Goal: Task Accomplishment & Management: Complete application form

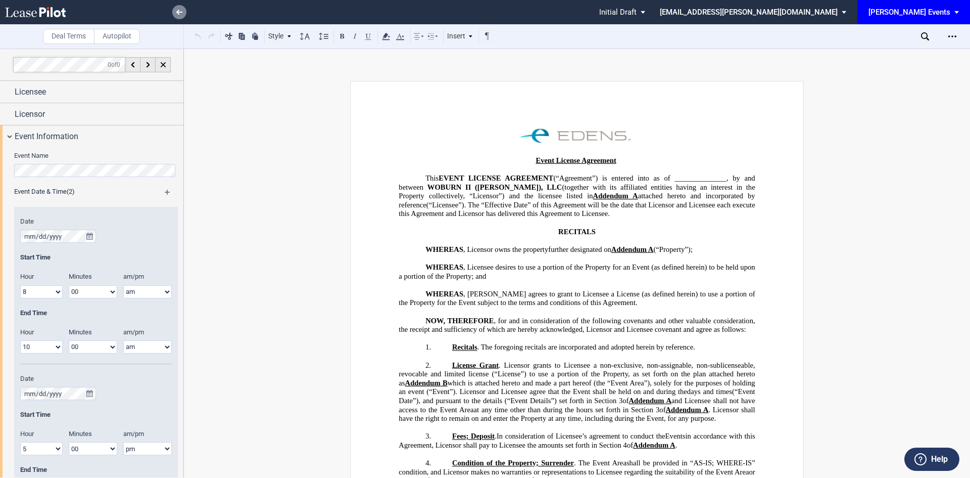
scroll to position [1922, 0]
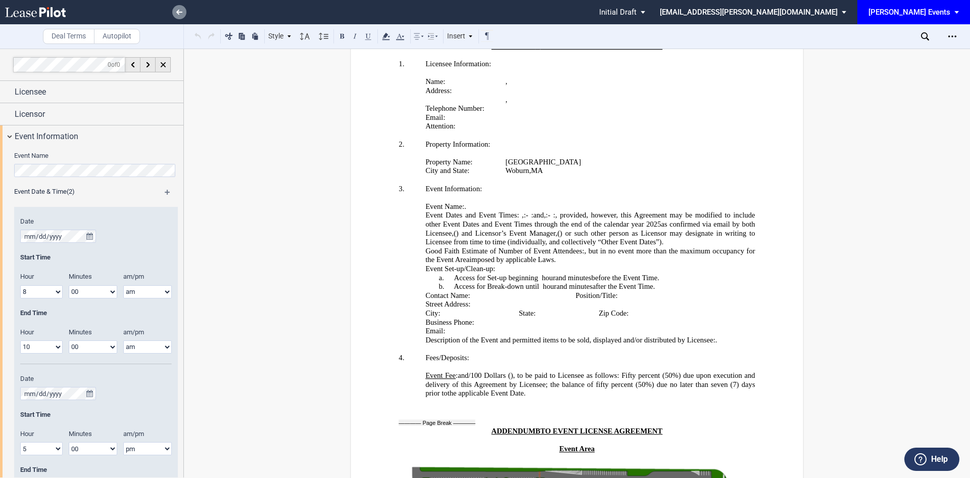
click at [176, 9] on link at bounding box center [179, 12] width 14 height 14
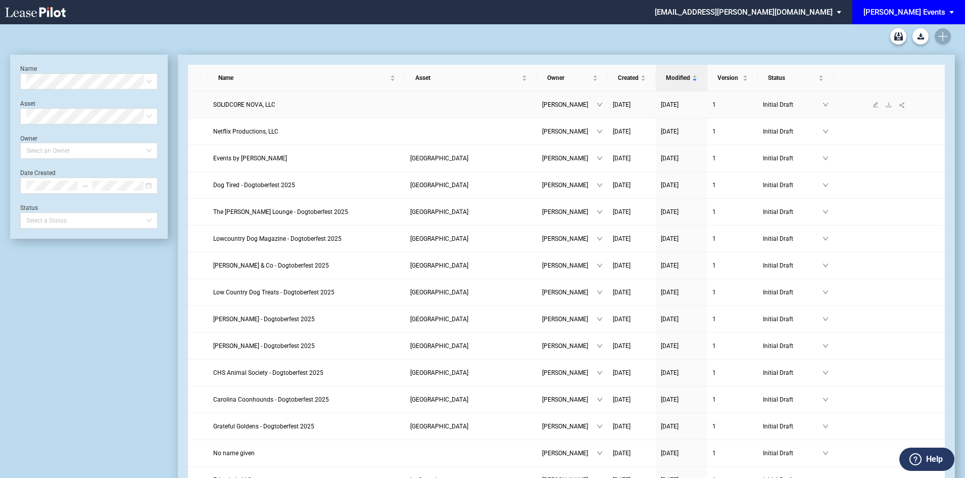
click at [245, 102] on span "SOLIDCORE NOVA, LLC" at bounding box center [244, 104] width 62 height 7
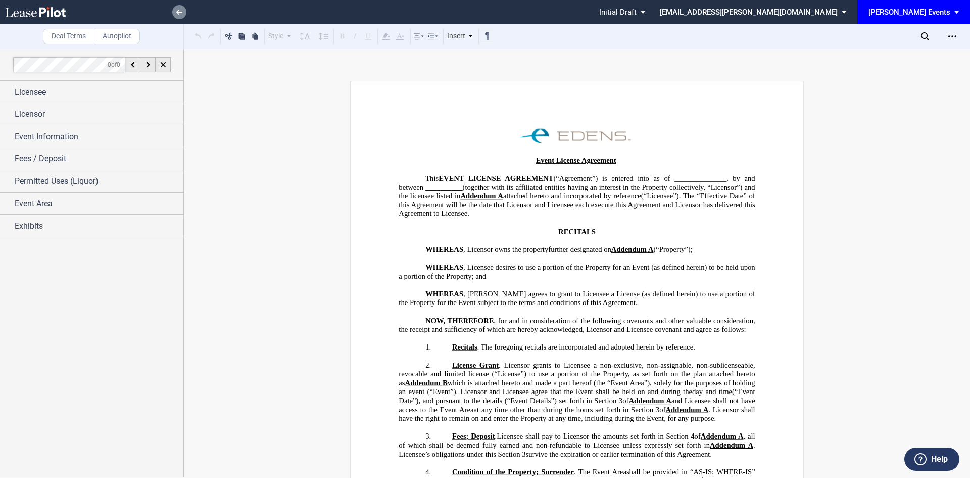
click at [176, 10] on link at bounding box center [179, 12] width 14 height 14
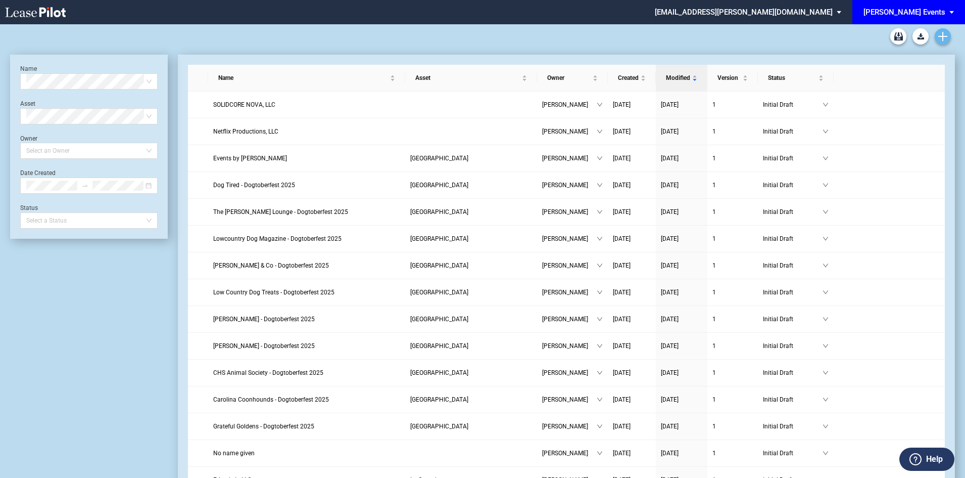
click at [947, 36] on use "Create new document" at bounding box center [943, 36] width 9 height 9
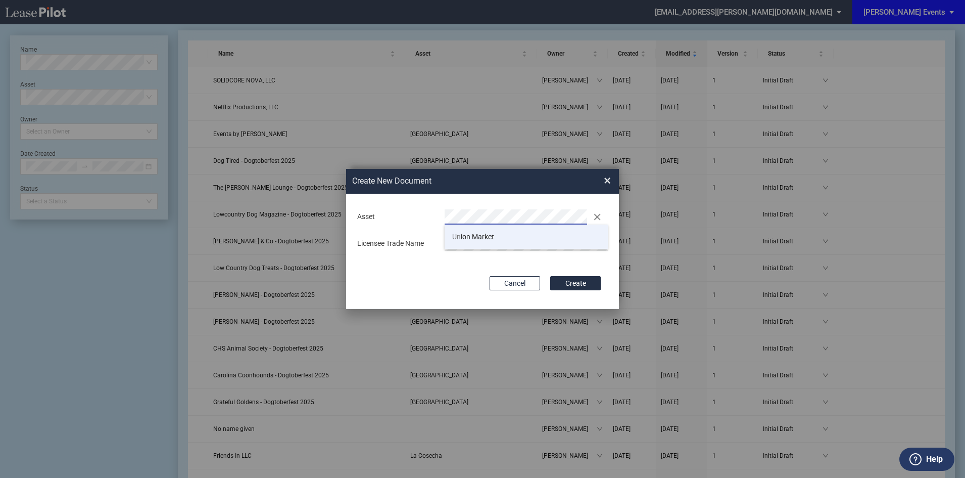
click at [464, 238] on span "Un ion Market" at bounding box center [473, 236] width 42 height 8
click at [552, 280] on button "Create" at bounding box center [575, 283] width 51 height 14
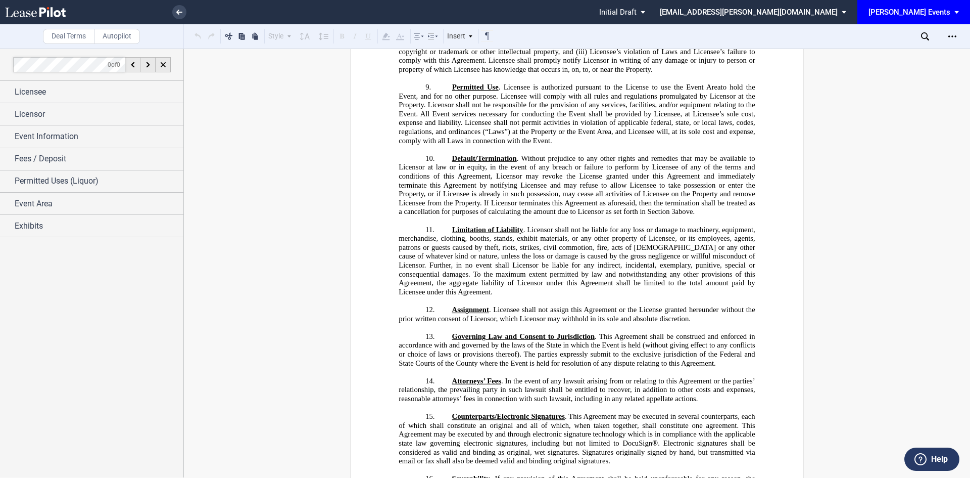
scroll to position [1061, 0]
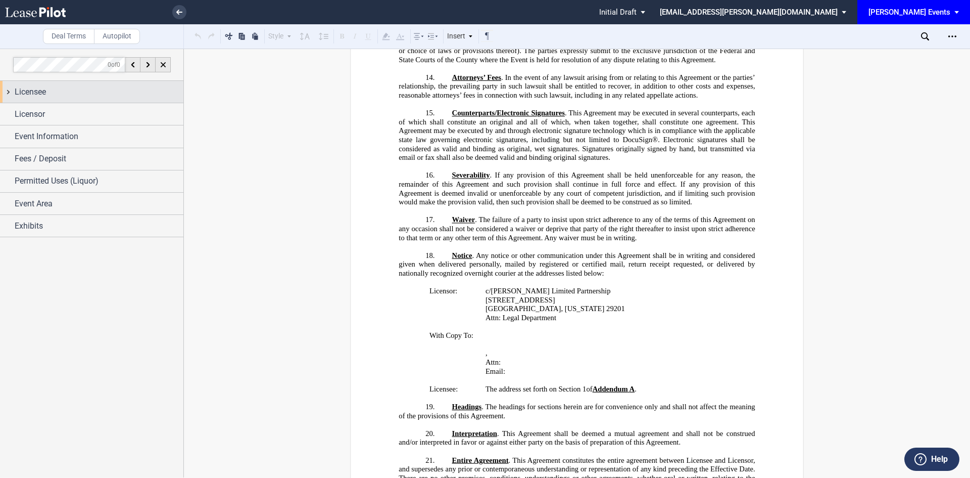
click at [21, 91] on span "Licensee" at bounding box center [30, 92] width 31 height 12
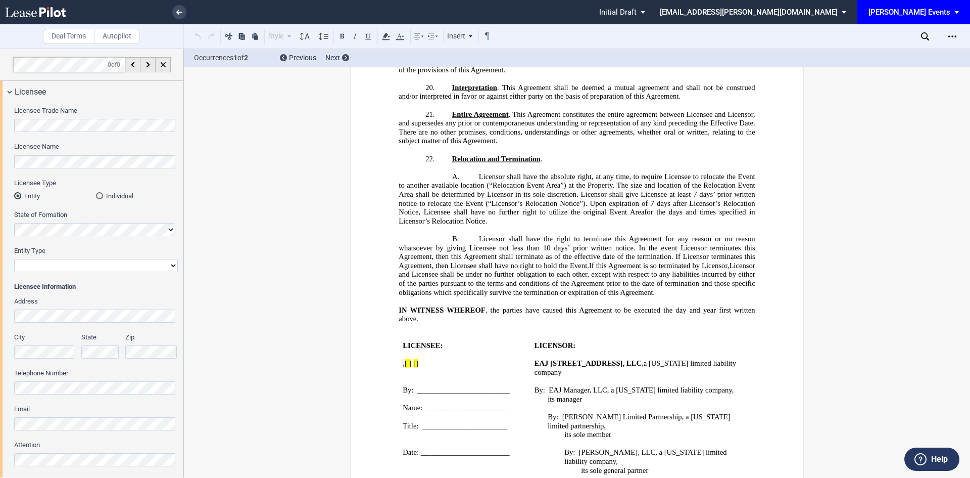
scroll to position [1530, 0]
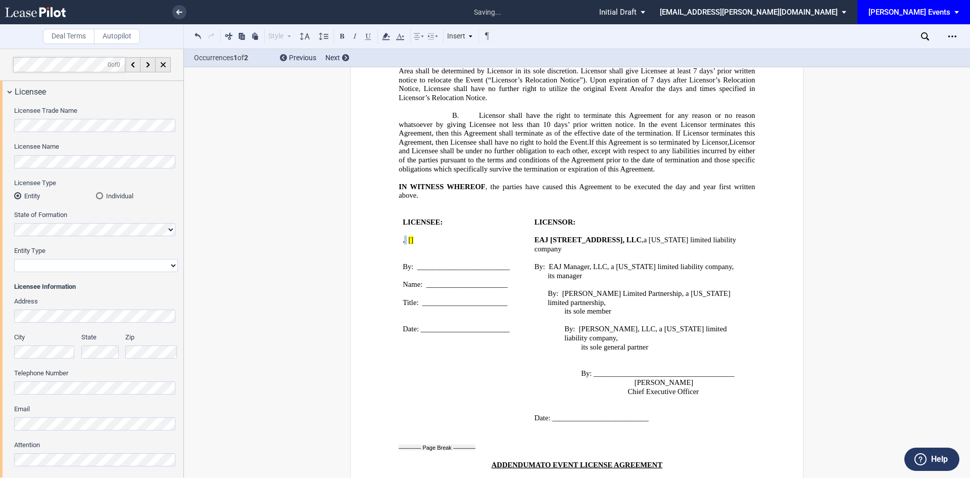
click at [45, 268] on select "Corporation Limited Liability Company General Partnership Limited Partnership N…" at bounding box center [96, 265] width 164 height 13
select select "limited liability company"
click at [14, 259] on select "Corporation Limited Liability Company General Partnership Limited Partnership N…" at bounding box center [96, 265] width 164 height 13
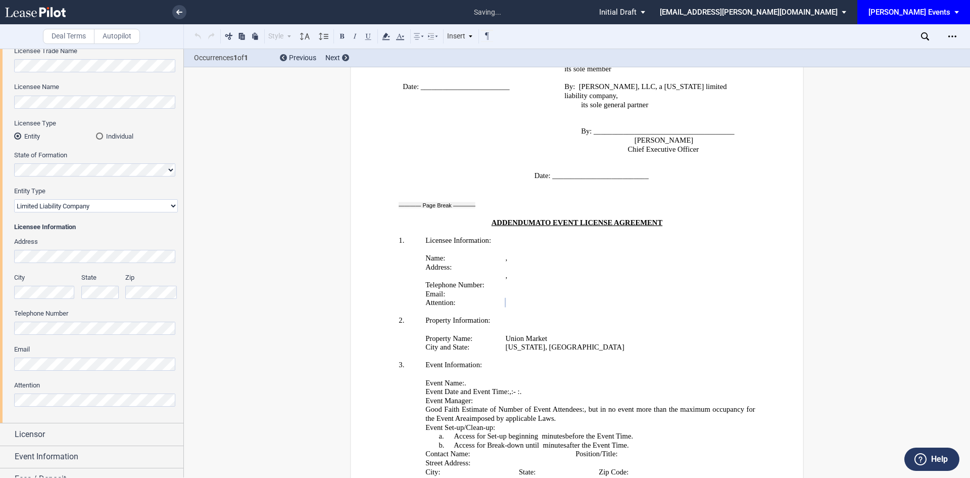
scroll to position [140, 0]
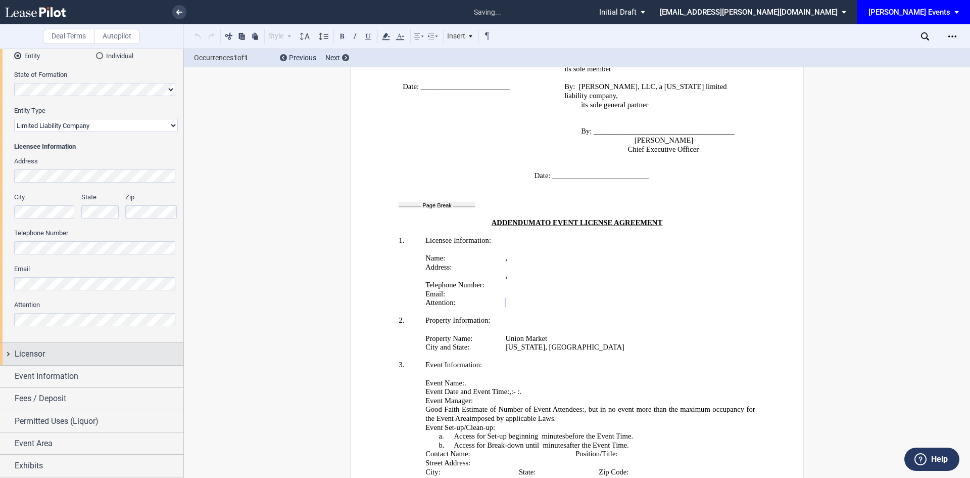
click at [55, 360] on div "Licensor" at bounding box center [99, 354] width 169 height 12
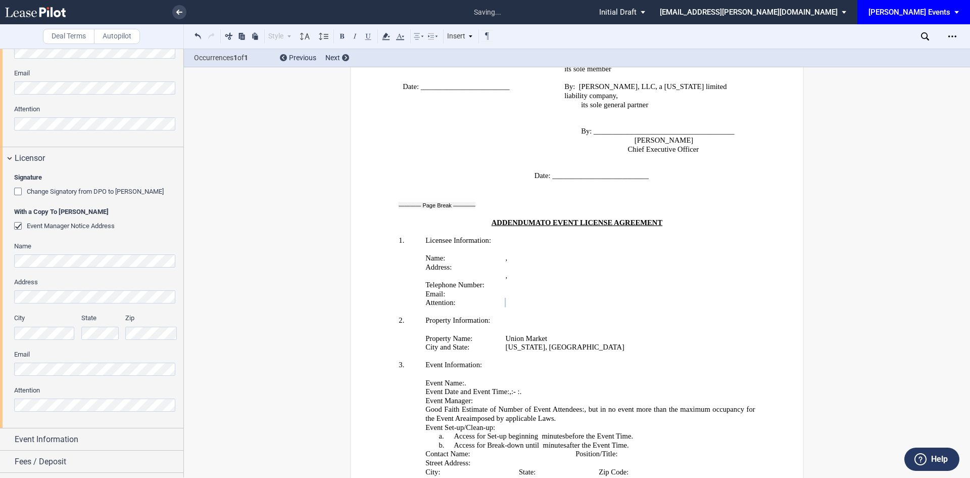
scroll to position [393, 0]
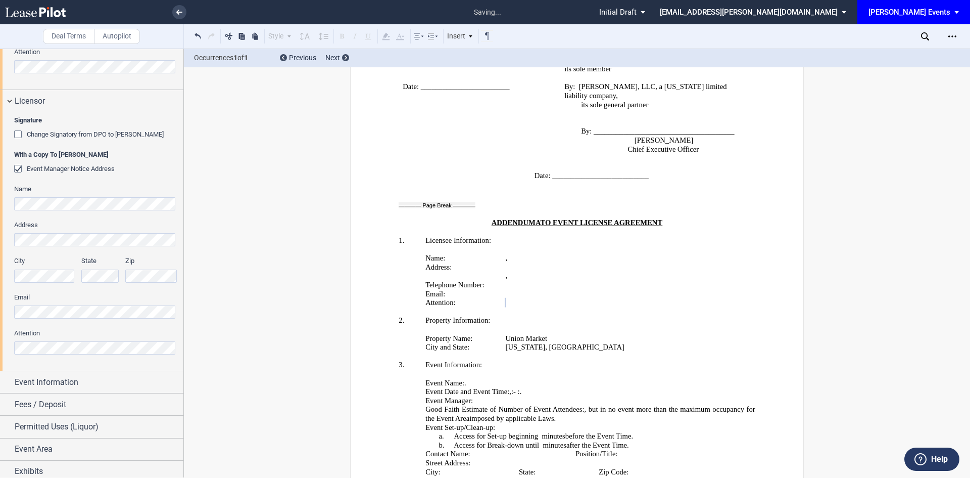
click at [9, 313] on div "Signature Change Signatory from DPO to [PERSON_NAME] With a Copy To [PERSON_NAM…" at bounding box center [91, 241] width 183 height 258
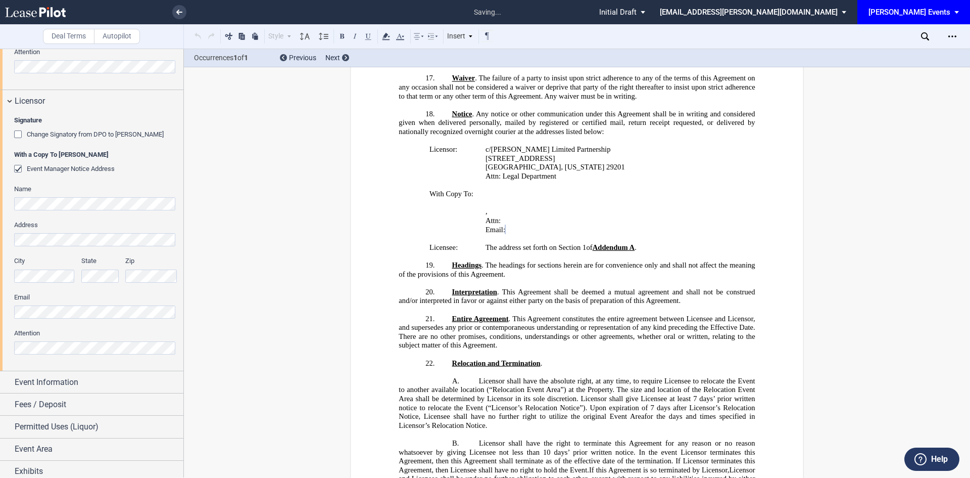
scroll to position [1192, 0]
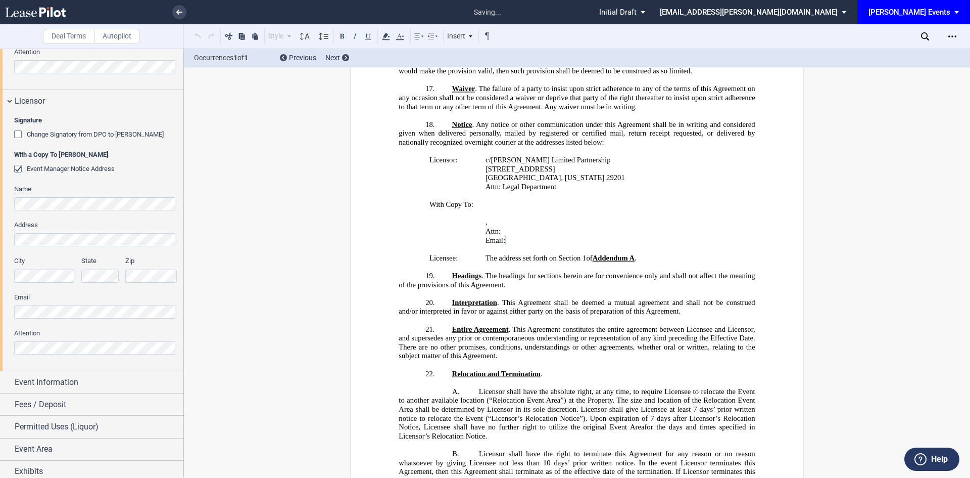
click at [0, 348] on html ".bocls-1{fill:#26354a;fill-rule:evenodd} Loading... × saving... Pending... Pend…" at bounding box center [485, 239] width 970 height 478
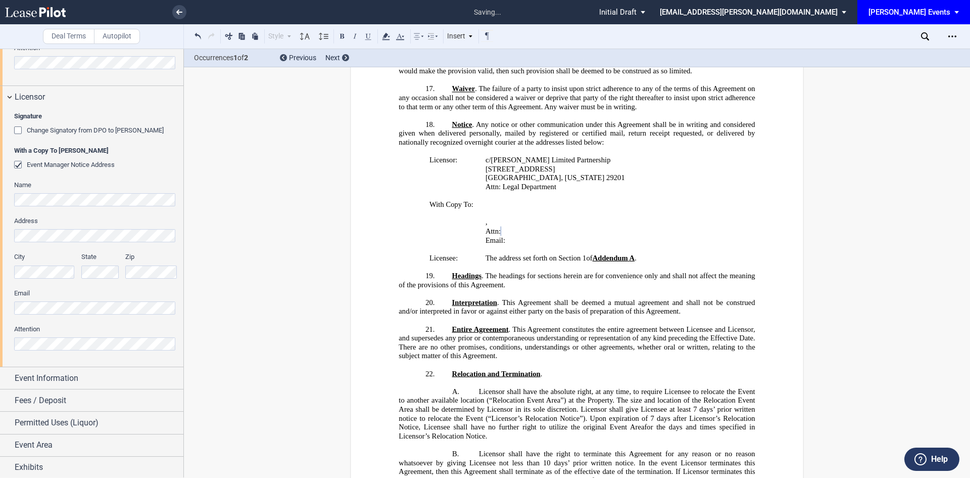
scroll to position [398, 0]
click at [104, 372] on div "Event Information" at bounding box center [99, 376] width 169 height 12
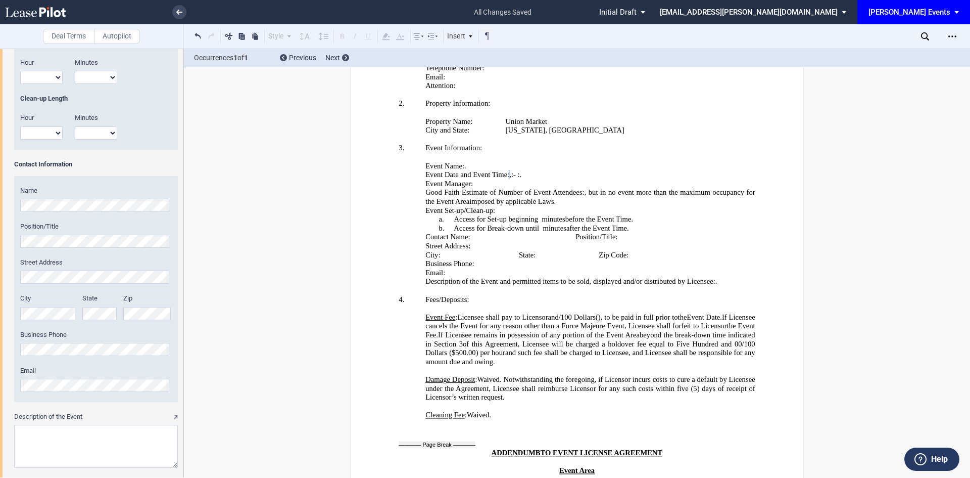
scroll to position [1106, 0]
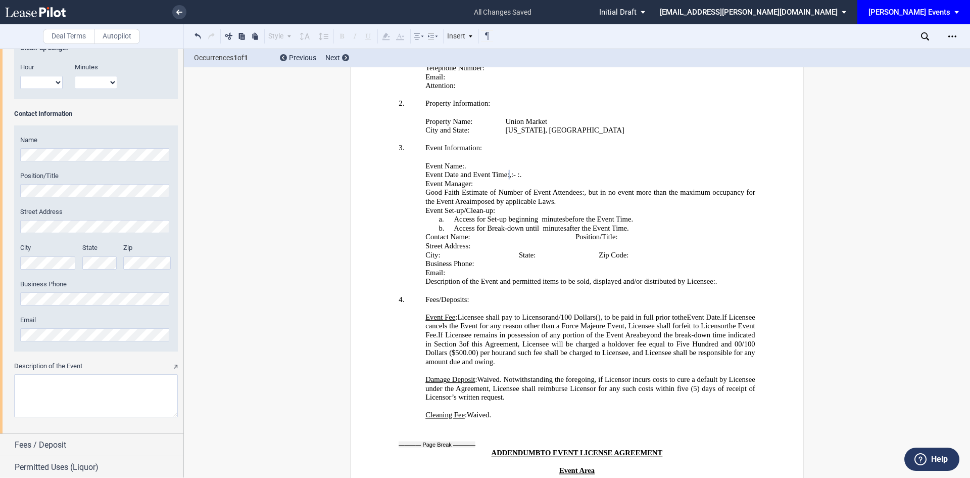
click at [40, 387] on textarea "Description of the Event" at bounding box center [96, 395] width 164 height 43
type textarea "Vinyl advertisement to be installed on UMD Parking Lot wall"
click at [43, 449] on span "Fees / Deposit" at bounding box center [41, 445] width 52 height 12
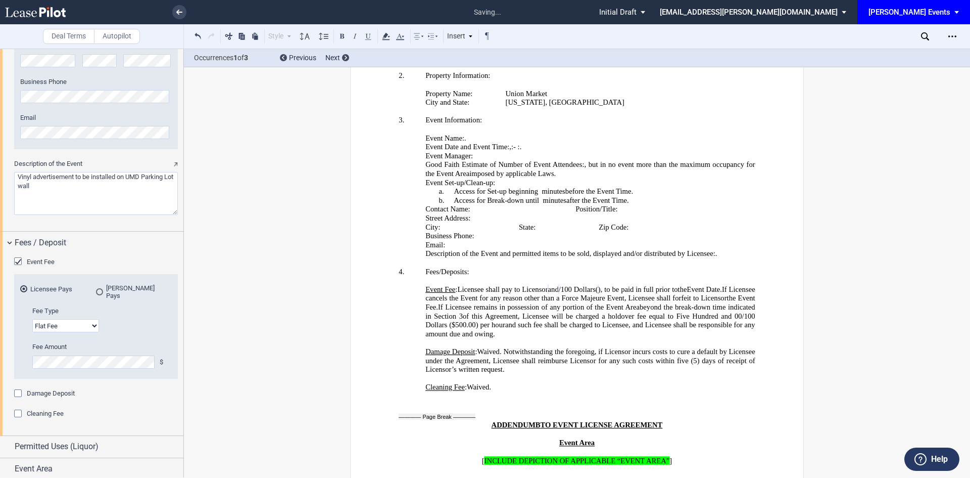
scroll to position [2032, 0]
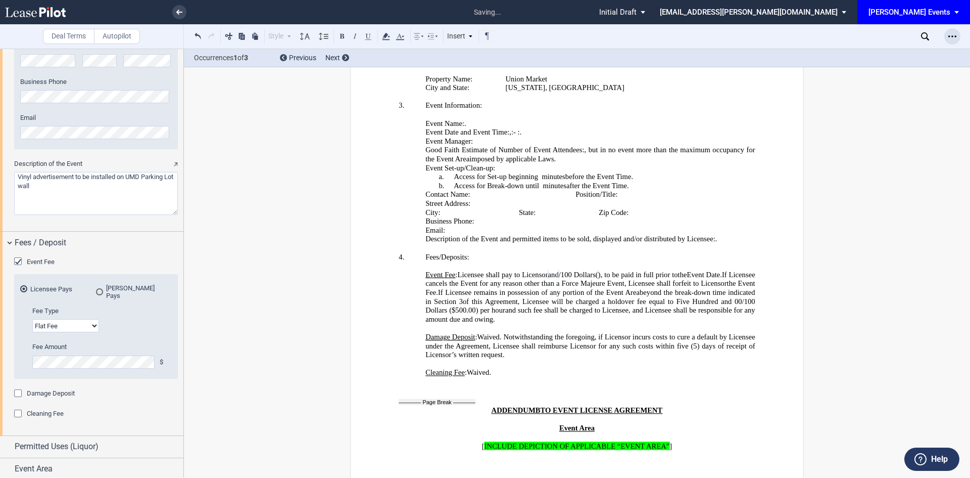
click at [960, 33] on div "Open Lease options menu" at bounding box center [953, 36] width 16 height 16
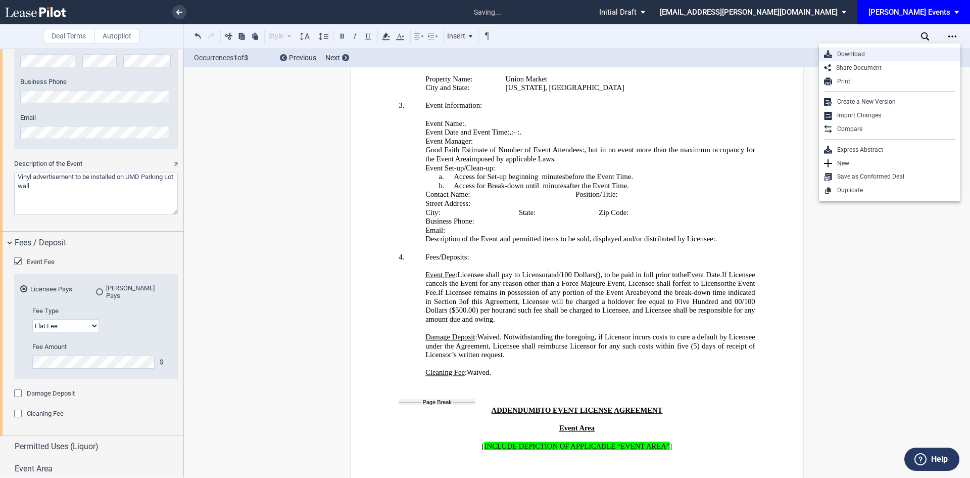
click at [872, 50] on div "Download" at bounding box center [890, 55] width 142 height 14
